Goal: Information Seeking & Learning: Learn about a topic

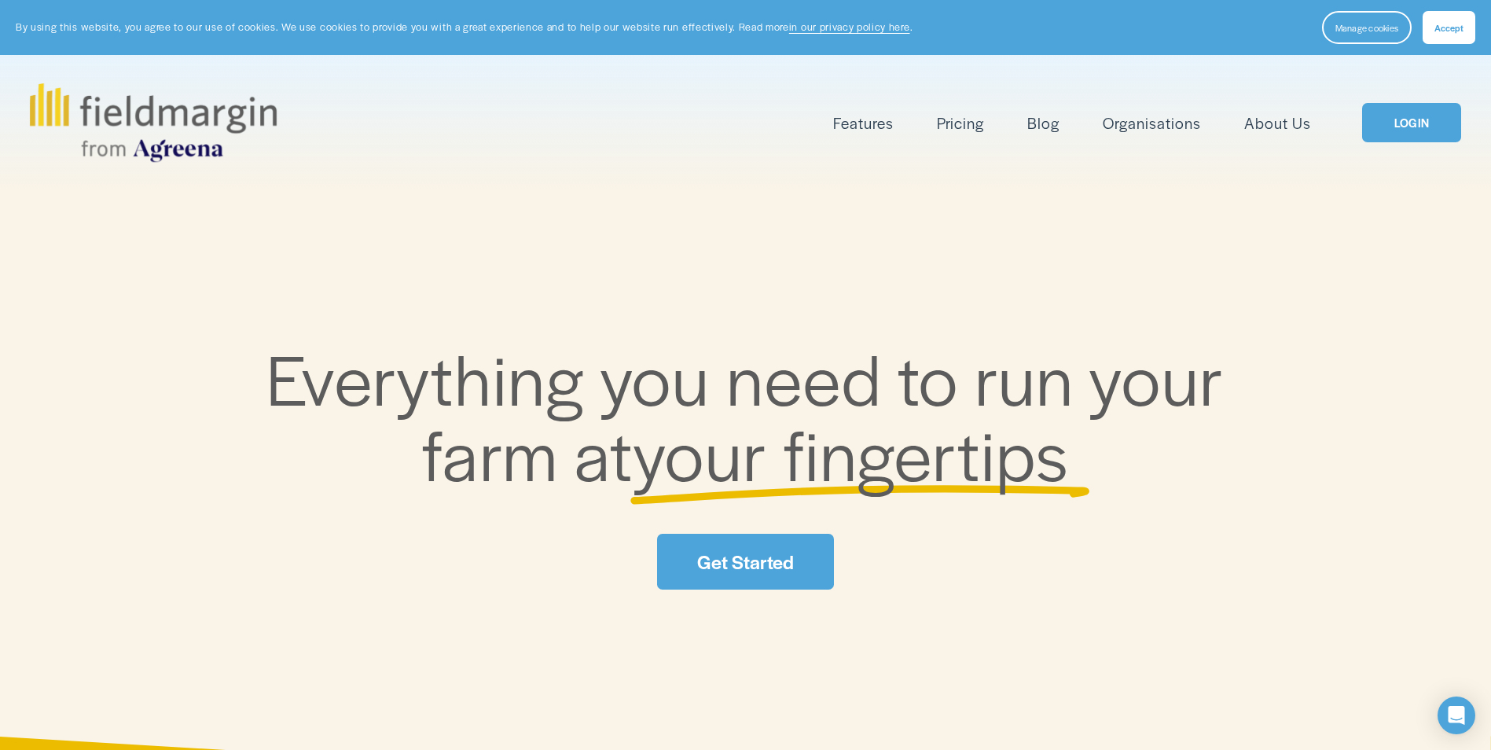
click at [0, 0] on span "Mapping" at bounding box center [0, 0] width 0 height 0
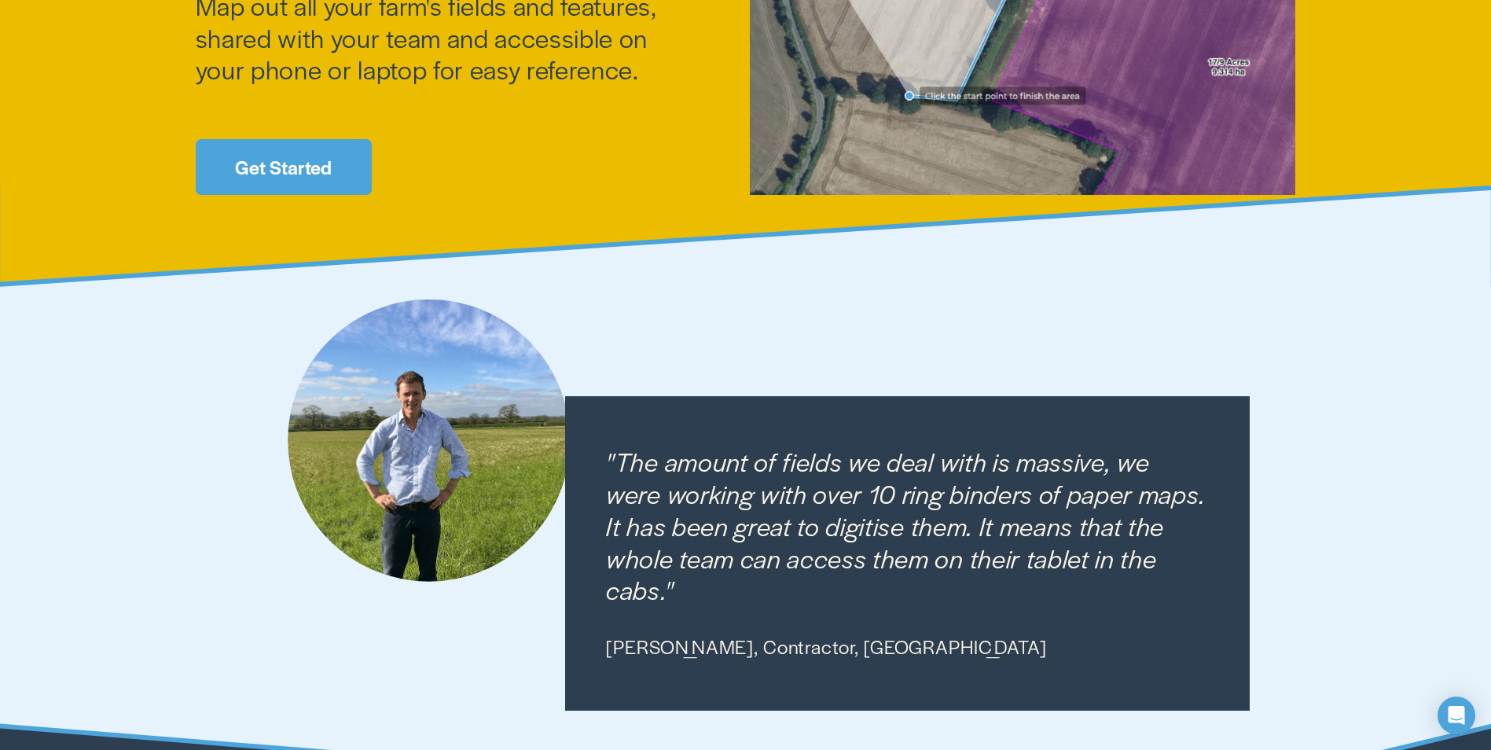
scroll to position [157, 0]
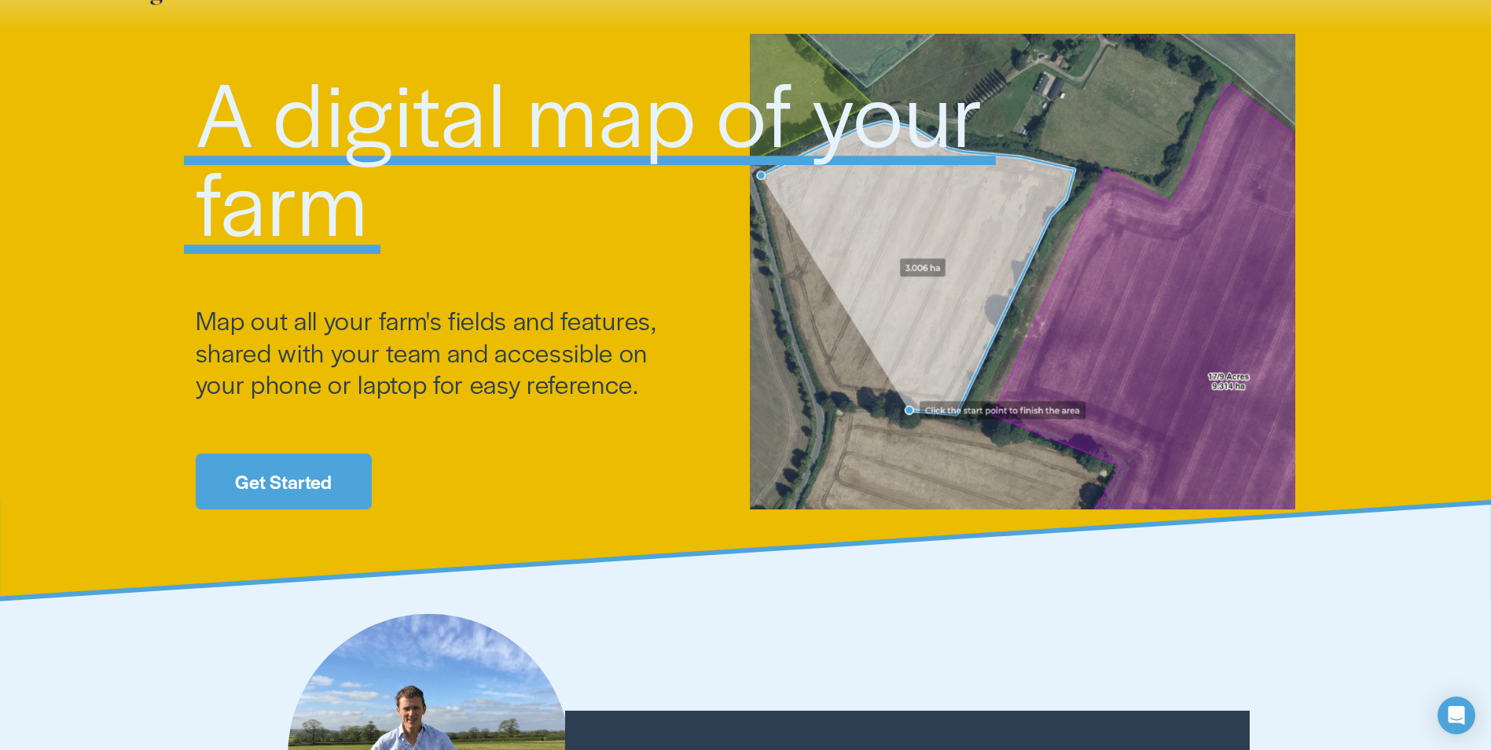
click at [306, 480] on link "Get Started" at bounding box center [284, 482] width 176 height 56
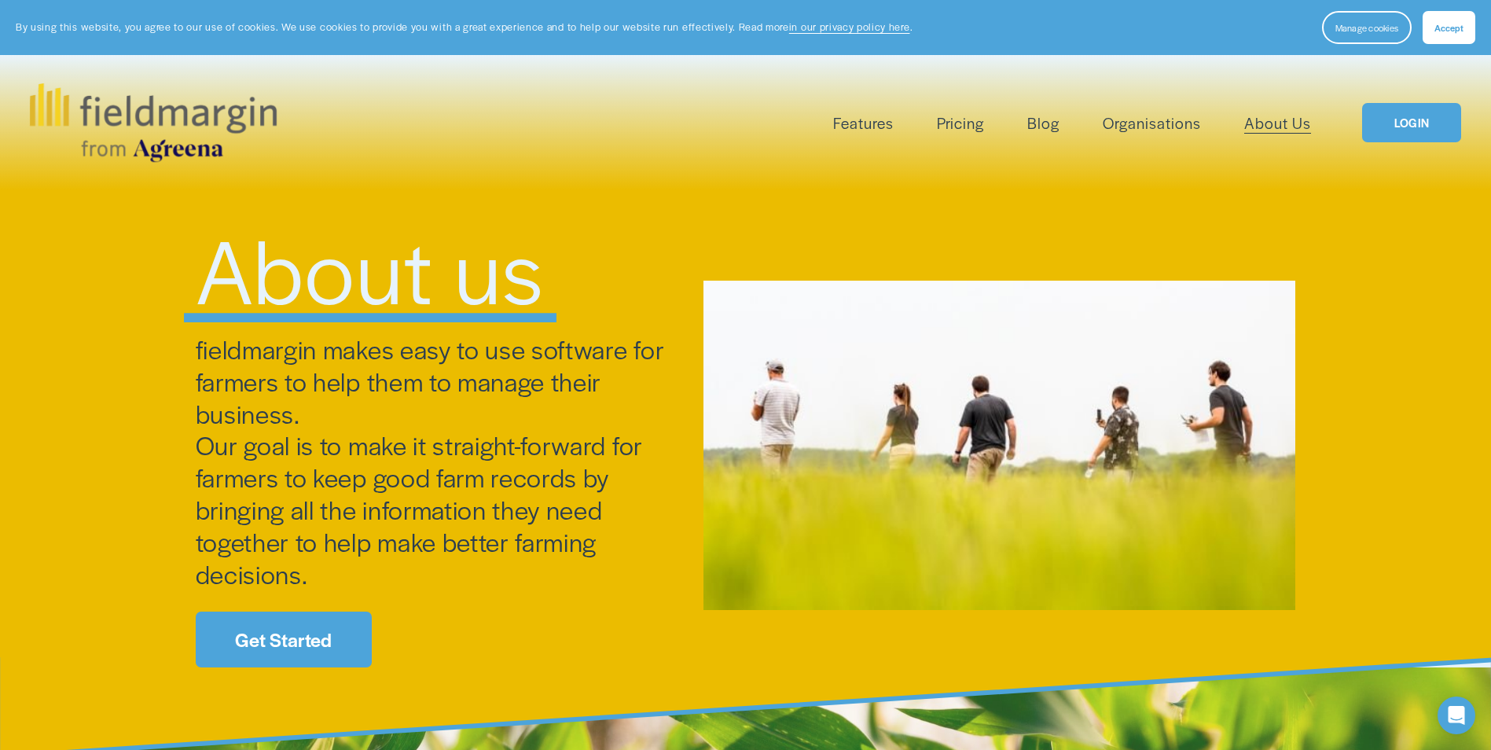
click at [968, 124] on link "Pricing" at bounding box center [960, 123] width 47 height 26
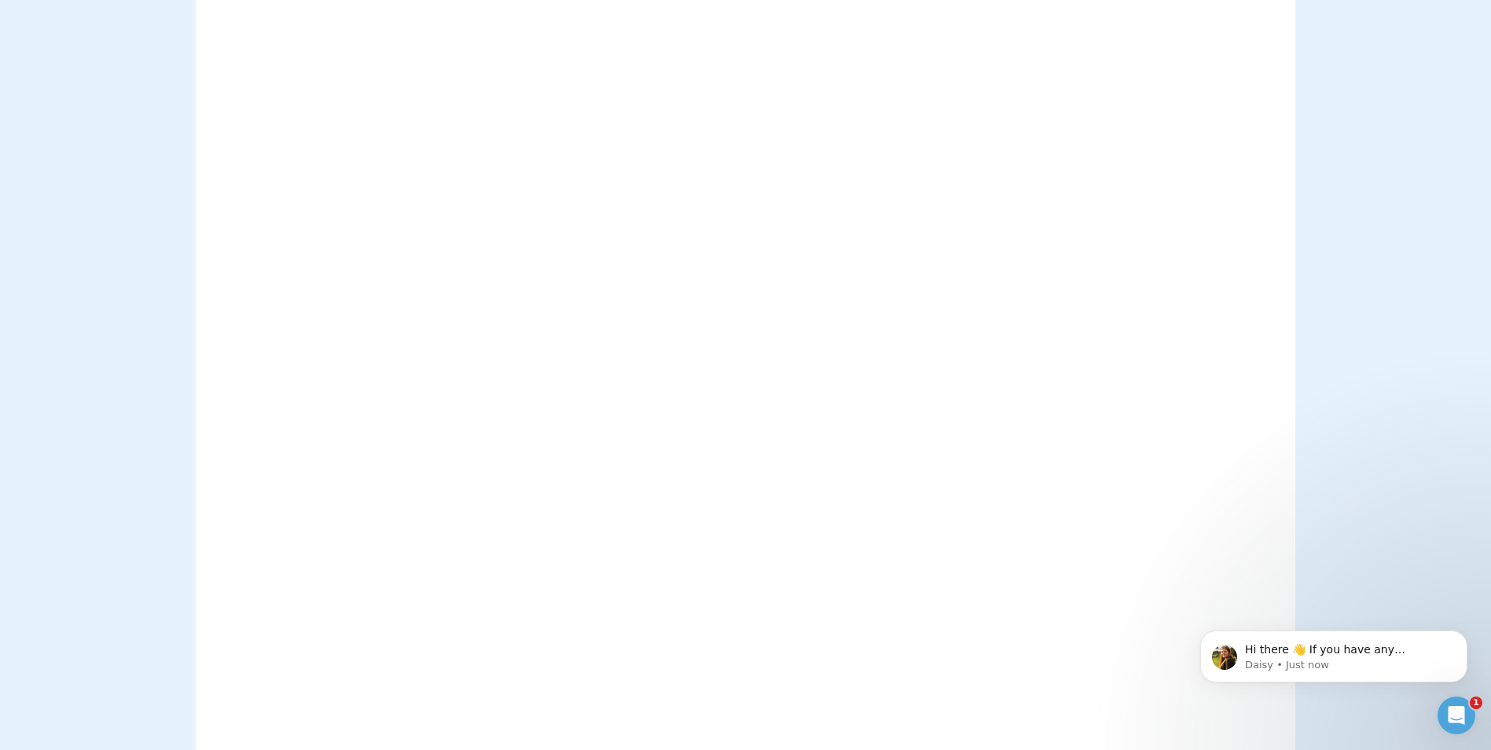
scroll to position [865, 0]
